Goal: Transaction & Acquisition: Purchase product/service

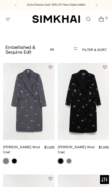
scroll to position [125, 0]
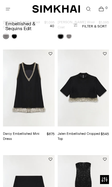
click at [27, 77] on img "Darcy Embellished Mini Dress" at bounding box center [29, 87] width 52 height 77
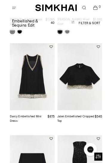
scroll to position [137, 0]
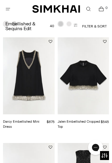
click at [91, 98] on img "Jalen Embellished Cropped Top" at bounding box center [84, 75] width 52 height 77
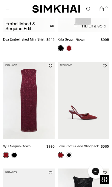
scroll to position [332, 0]
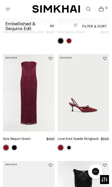
click at [32, 106] on img "Xyla Sequin Gown" at bounding box center [29, 92] width 52 height 77
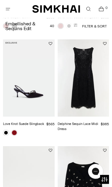
scroll to position [466, 0]
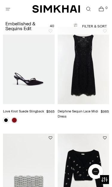
click at [93, 89] on img "Delphine Sequin Lace Midi Dress" at bounding box center [84, 65] width 52 height 77
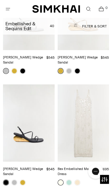
scroll to position [1730, 0]
click at [70, 179] on link at bounding box center [69, 182] width 6 height 6
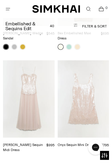
scroll to position [1865, 0]
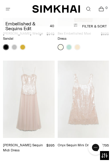
click at [27, 70] on img "Maxine Sequin Midi Dress" at bounding box center [29, 99] width 52 height 77
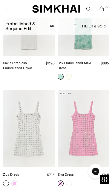
scroll to position [2052, 0]
click at [86, 102] on img "Ziva Dress" at bounding box center [84, 128] width 52 height 77
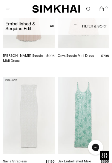
scroll to position [1950, 0]
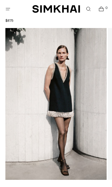
scroll to position [44, 0]
